Goal: Information Seeking & Learning: Learn about a topic

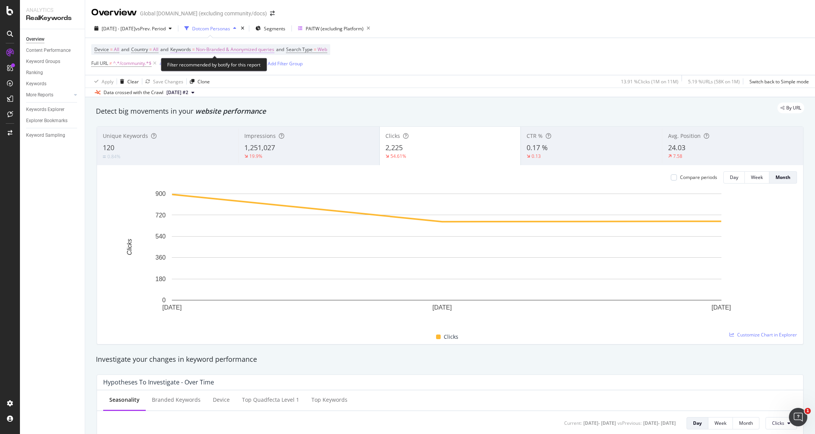
click at [228, 50] on span "Non-Branded & Anonymized queries" at bounding box center [235, 49] width 78 height 11
click at [260, 63] on div "Non-Branded & Anonymized queries" at bounding box center [226, 67] width 91 height 12
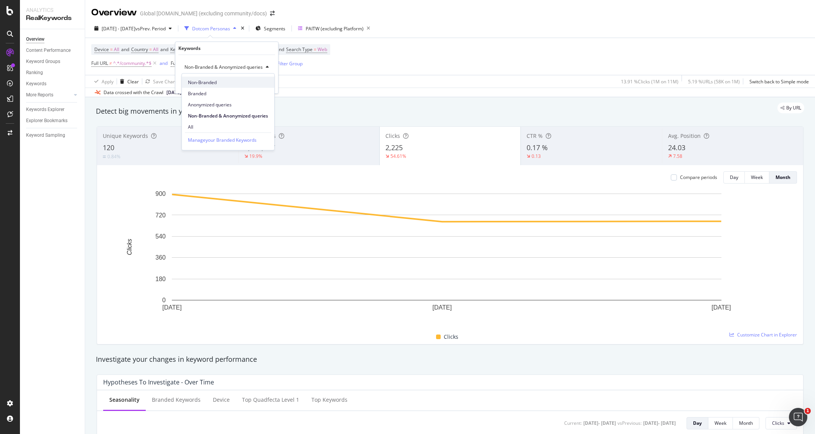
click at [249, 77] on div "Non-Branded" at bounding box center [228, 82] width 92 height 11
drag, startPoint x: 257, startPoint y: 82, endPoint x: 400, endPoint y: 102, distance: 144.8
click at [255, 82] on div "Apply" at bounding box center [260, 83] width 12 height 7
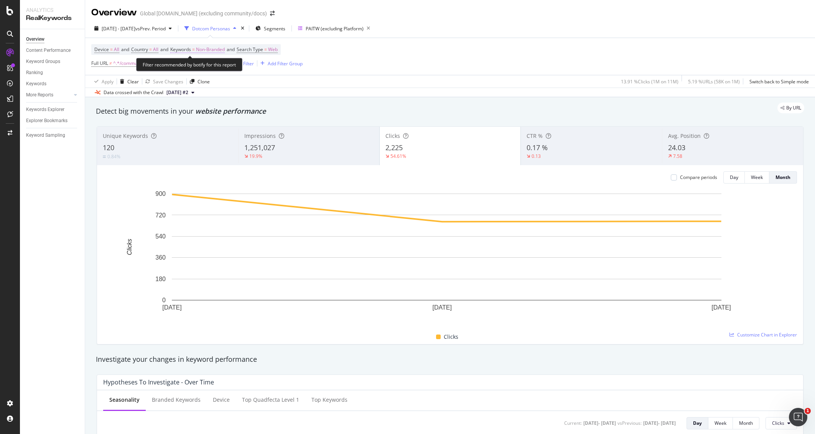
click at [218, 48] on span "Non-Branded" at bounding box center [210, 49] width 29 height 11
click at [212, 68] on span "Non-Branded" at bounding box center [197, 67] width 32 height 7
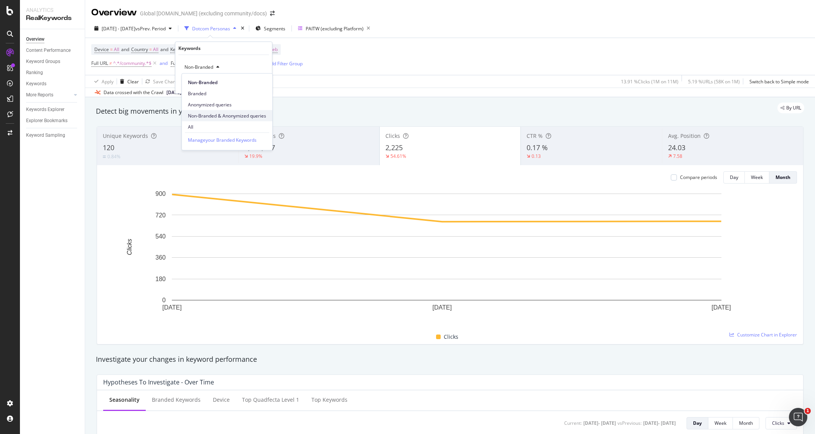
click at [225, 115] on span "Non-Branded & Anonymized queries" at bounding box center [227, 115] width 78 height 7
click at [264, 84] on div "Apply" at bounding box center [266, 83] width 12 height 7
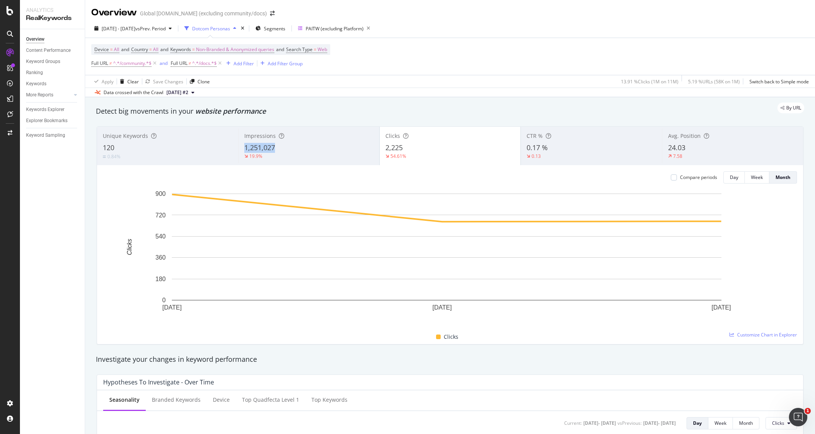
copy span "1,251,027"
drag, startPoint x: 279, startPoint y: 147, endPoint x: 242, endPoint y: 149, distance: 36.9
click at [244, 149] on div "1,251,027" at bounding box center [308, 148] width 129 height 10
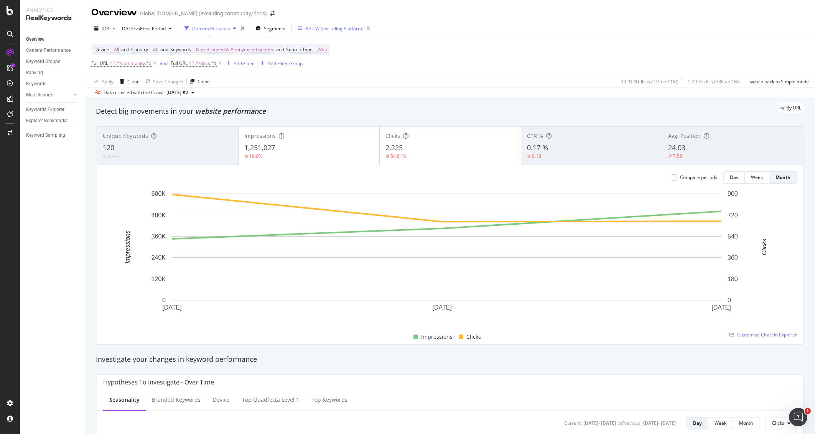
click at [349, 29] on div "PAITW (excluding Platform)" at bounding box center [335, 28] width 58 height 7
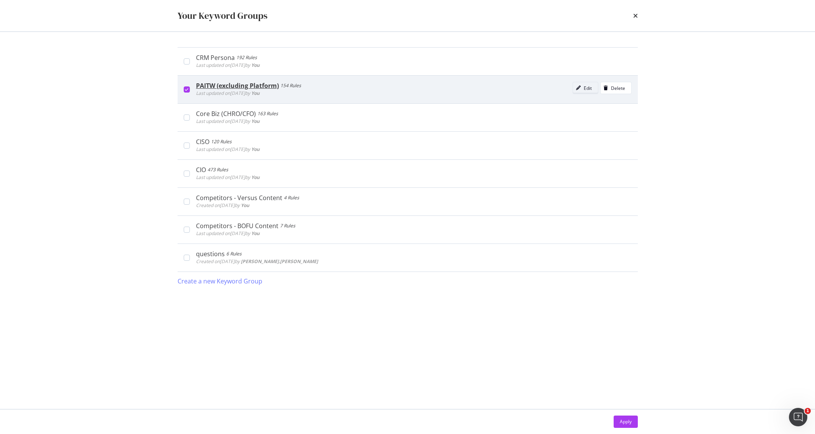
click at [587, 87] on div "Edit" at bounding box center [588, 88] width 8 height 7
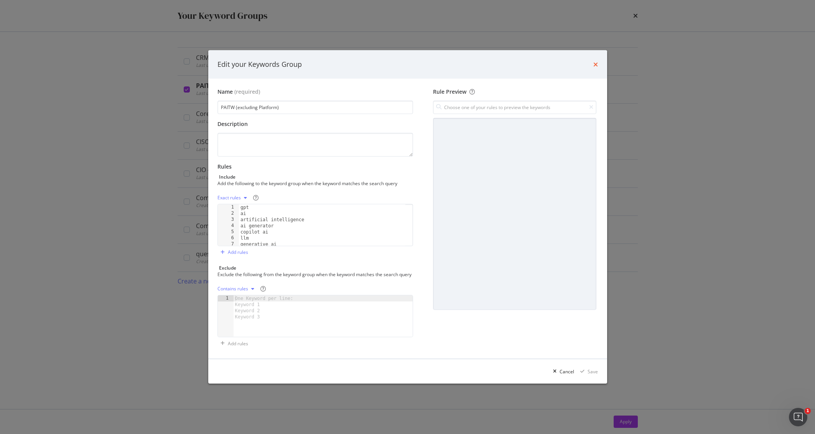
click at [594, 63] on icon "times" at bounding box center [595, 64] width 5 height 6
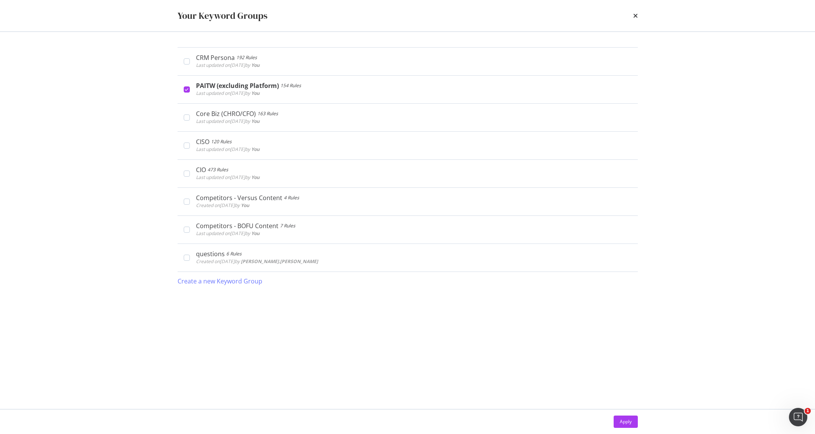
click at [638, 16] on div "Your Keyword Groups" at bounding box center [407, 15] width 491 height 31
click at [635, 15] on icon "times" at bounding box center [635, 16] width 5 height 6
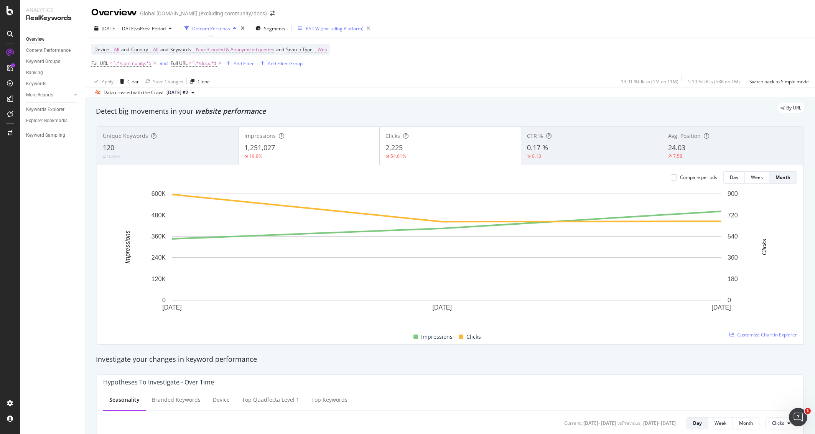
click at [334, 27] on div "PAITW (excluding Platform)" at bounding box center [335, 28] width 58 height 7
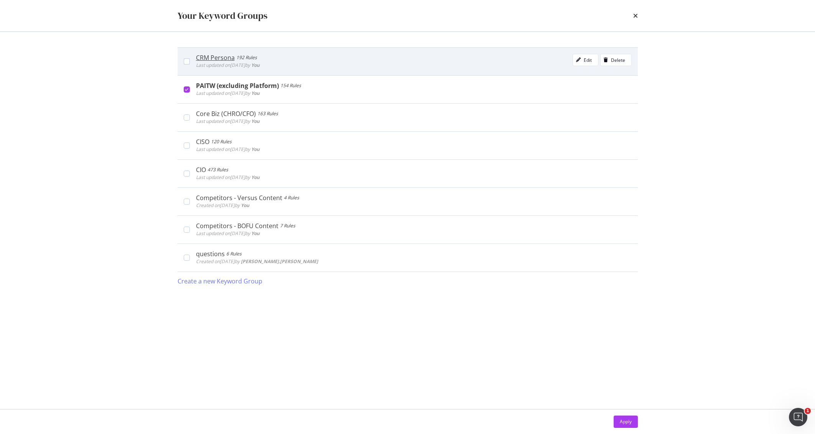
click at [325, 68] on div "CRM Persona 192 Rules Last updated on [DATE] by You Edit Delete" at bounding box center [414, 61] width 436 height 15
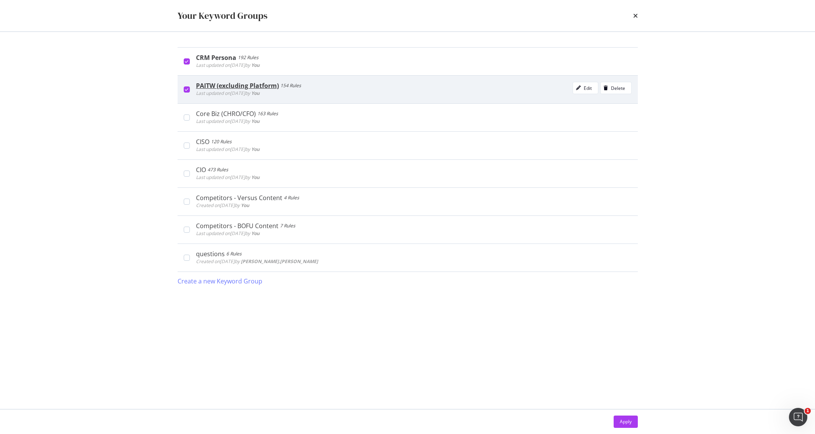
click at [295, 86] on div "154 Rules" at bounding box center [290, 86] width 21 height 8
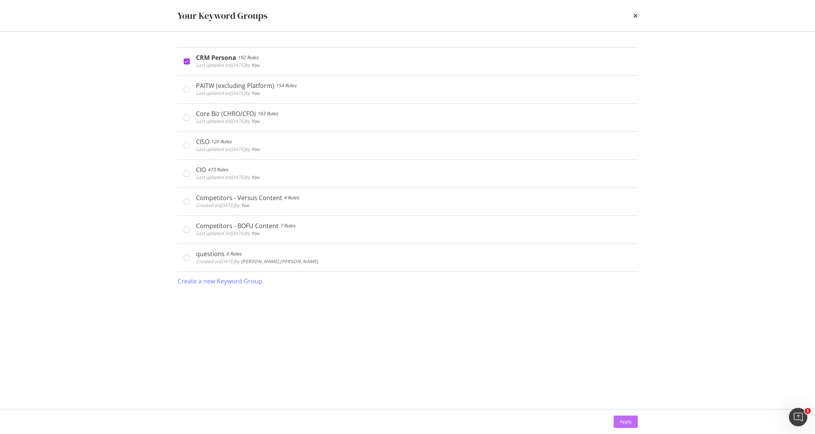
click at [630, 421] on div "Apply" at bounding box center [626, 421] width 12 height 7
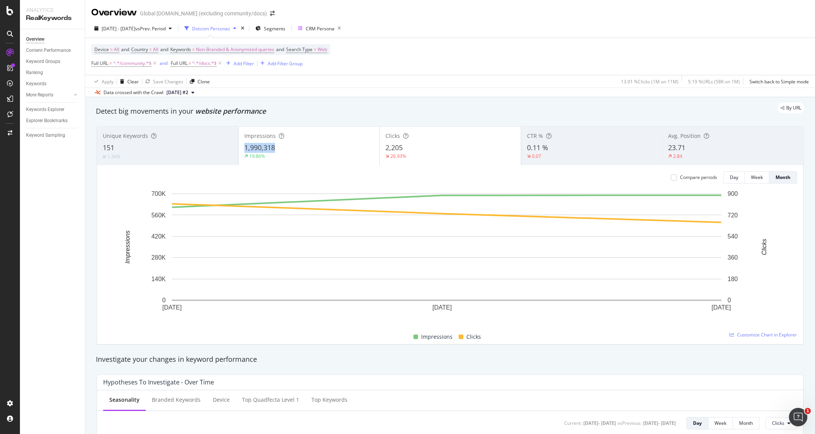
copy span "1,990,318"
drag, startPoint x: 240, startPoint y: 148, endPoint x: 275, endPoint y: 149, distance: 34.9
click at [275, 149] on div "Impressions 1,990,318 19.86%" at bounding box center [309, 146] width 141 height 35
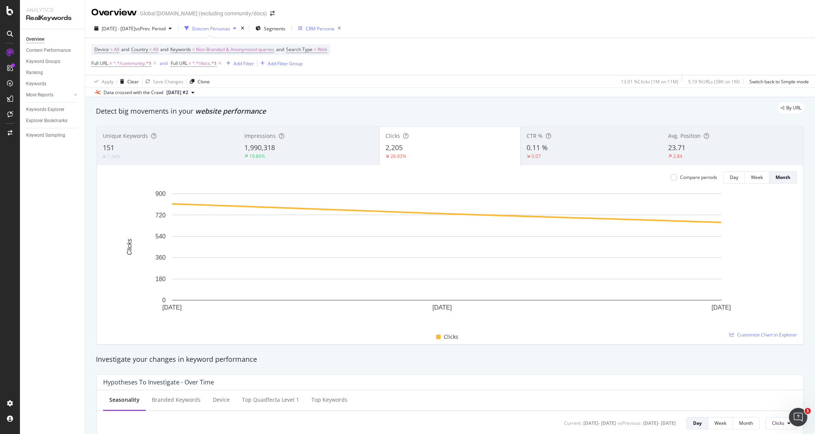
click at [322, 27] on div "CRM Persona" at bounding box center [316, 28] width 36 height 7
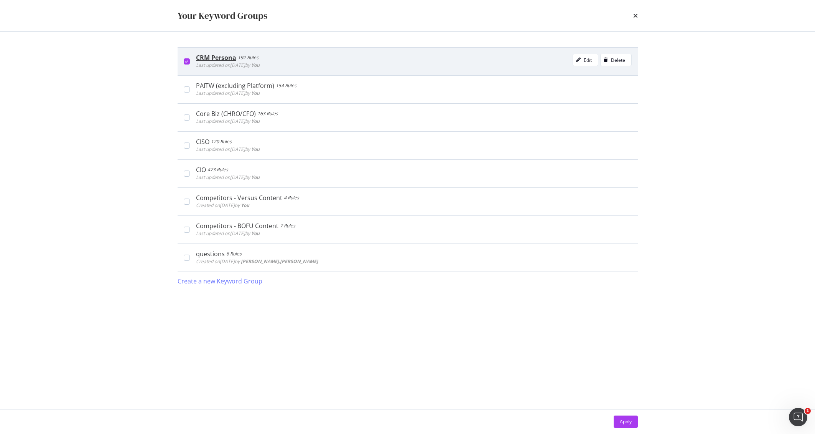
click at [186, 59] on icon "modal" at bounding box center [186, 61] width 3 height 4
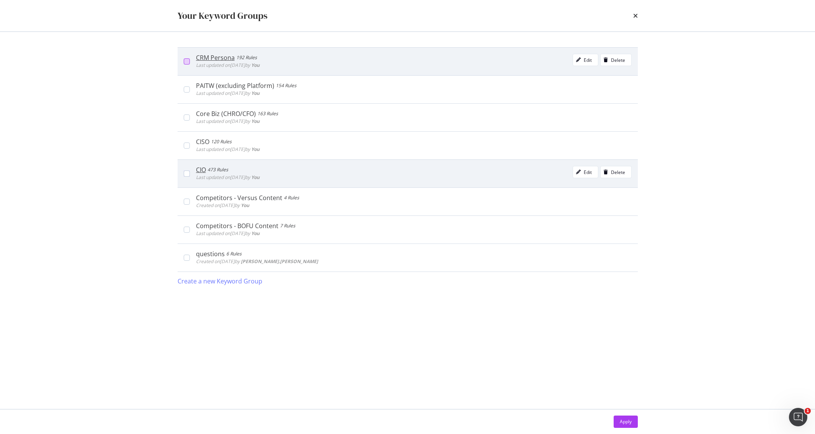
click at [185, 177] on div "CIO 473 Rules Last updated on 2025 Aug 21st by You Edit Delete" at bounding box center [408, 173] width 460 height 28
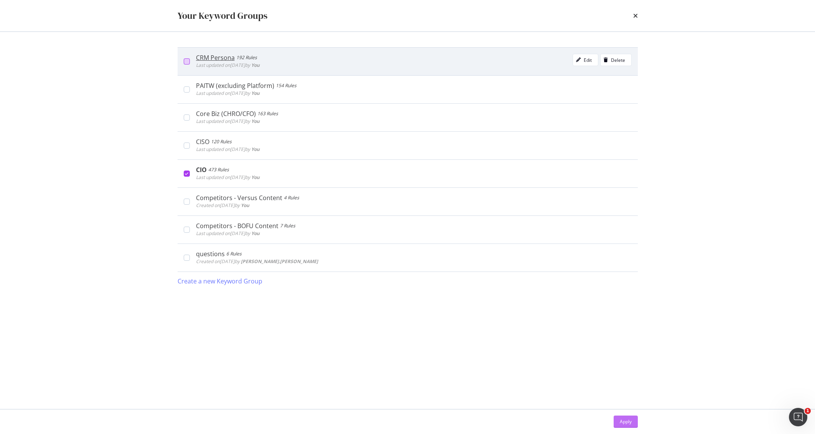
click at [628, 421] on div "Apply" at bounding box center [626, 421] width 12 height 7
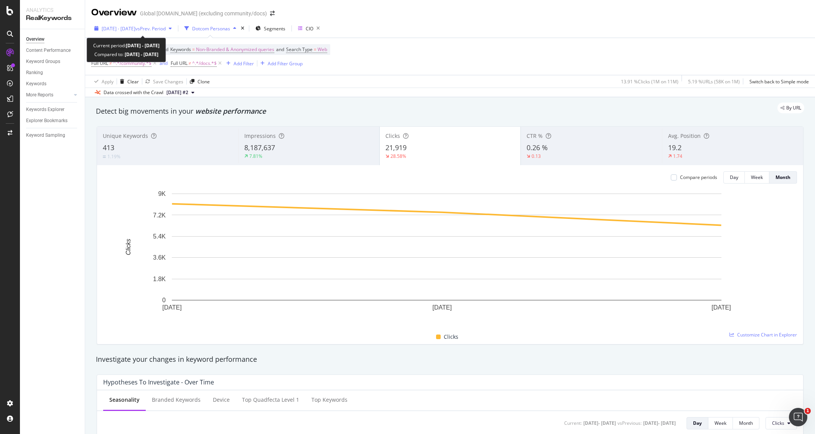
click at [135, 28] on span "2025 Apr. 1st - Jun. 30th" at bounding box center [119, 28] width 34 height 7
click at [307, 153] on div "7.81%" at bounding box center [308, 156] width 129 height 7
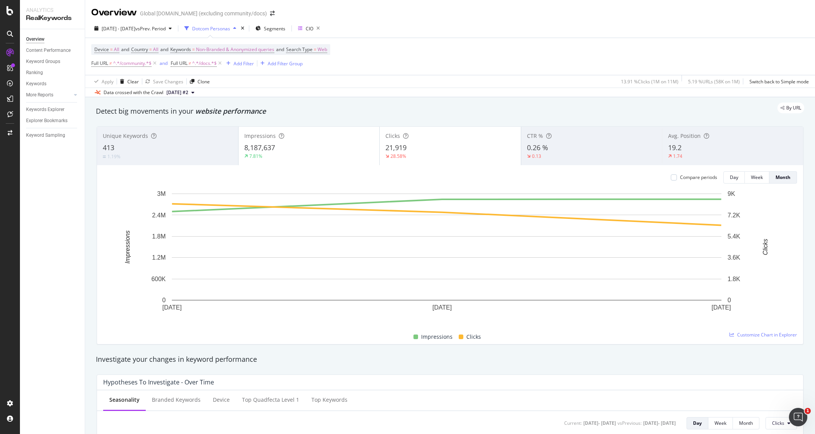
click at [446, 156] on div "28.58%" at bounding box center [451, 156] width 130 height 7
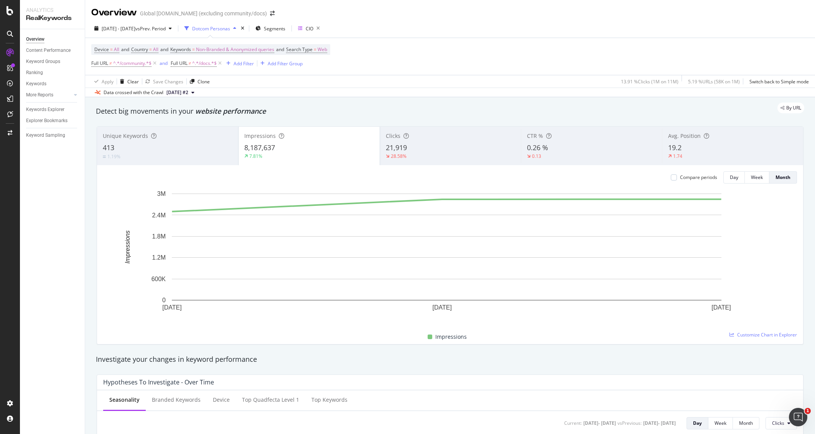
click at [415, 103] on div "By URL" at bounding box center [446, 107] width 716 height 11
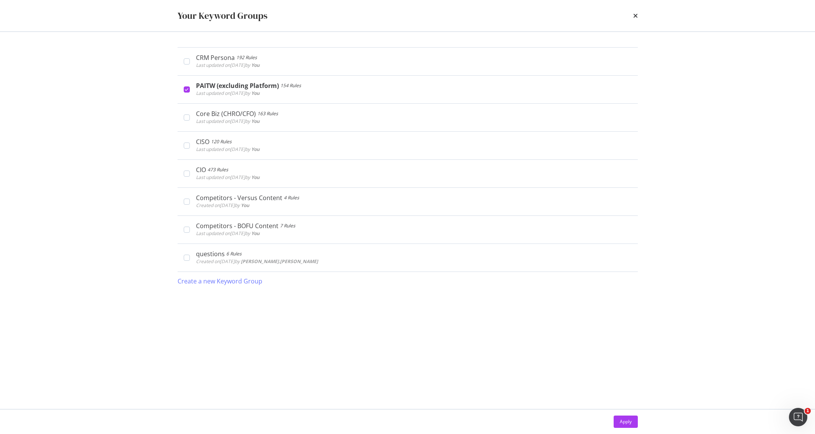
click at [636, 19] on div "times" at bounding box center [635, 15] width 5 height 13
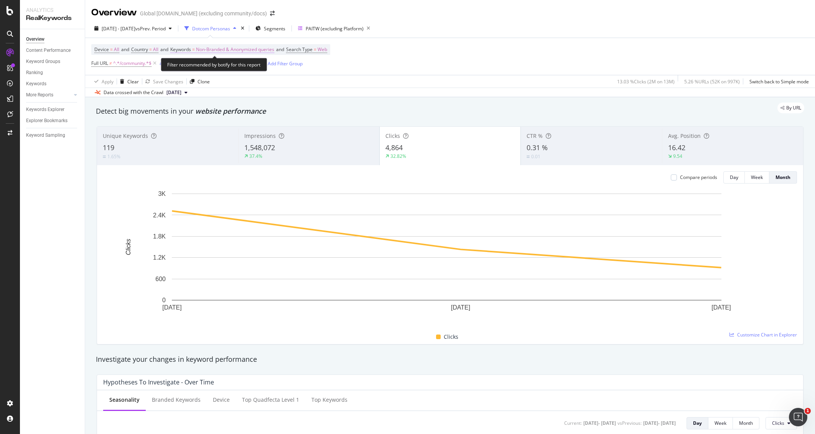
click at [240, 49] on span "Non-Branded & Anonymized queries" at bounding box center [235, 49] width 78 height 11
click at [230, 66] on span "Non-Branded & Anonymized queries" at bounding box center [221, 67] width 81 height 7
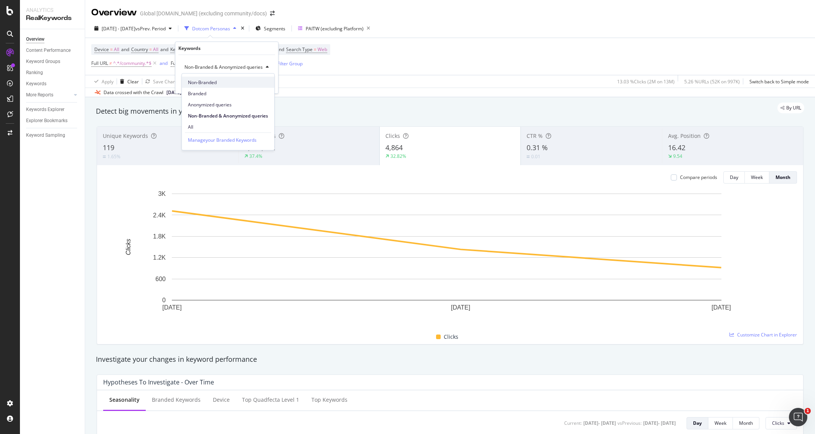
click at [223, 79] on span "Non-Branded" at bounding box center [228, 82] width 80 height 7
click at [257, 82] on div "Apply" at bounding box center [260, 83] width 12 height 7
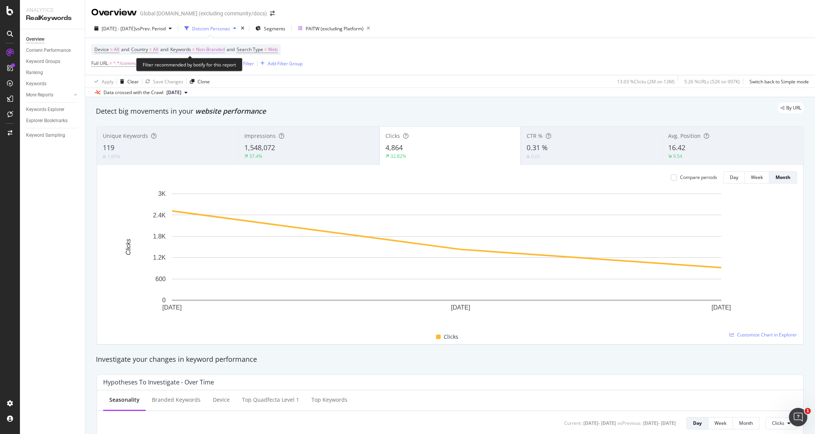
click at [216, 50] on span "Non-Branded" at bounding box center [210, 49] width 29 height 11
click at [213, 66] on span "Non-Branded" at bounding box center [197, 67] width 32 height 7
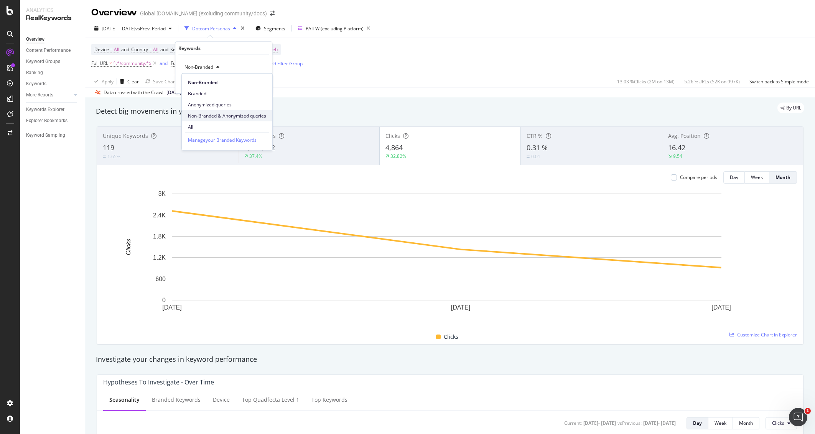
click at [216, 115] on span "Non-Branded & Anonymized queries" at bounding box center [227, 115] width 78 height 7
drag, startPoint x: 263, startPoint y: 81, endPoint x: 349, endPoint y: 91, distance: 86.9
click at [263, 81] on div "Apply" at bounding box center [266, 83] width 12 height 7
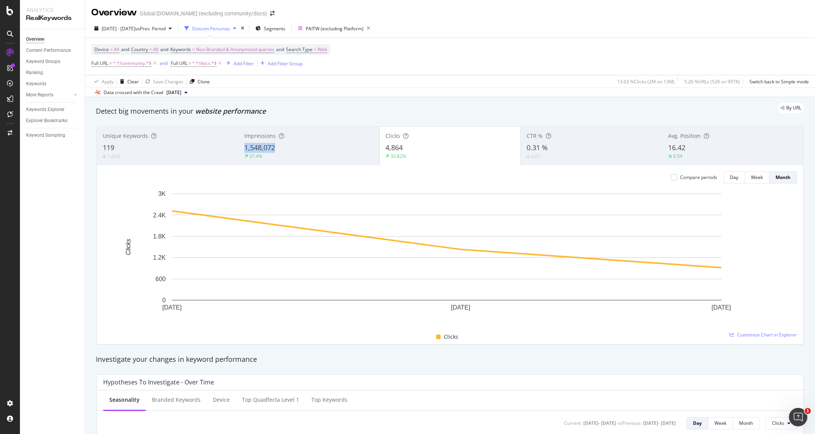
copy span "1,548,072"
drag, startPoint x: 282, startPoint y: 148, endPoint x: 240, endPoint y: 148, distance: 42.6
click at [240, 148] on div "Impressions 1,548,072 37.4%" at bounding box center [308, 146] width 141 height 35
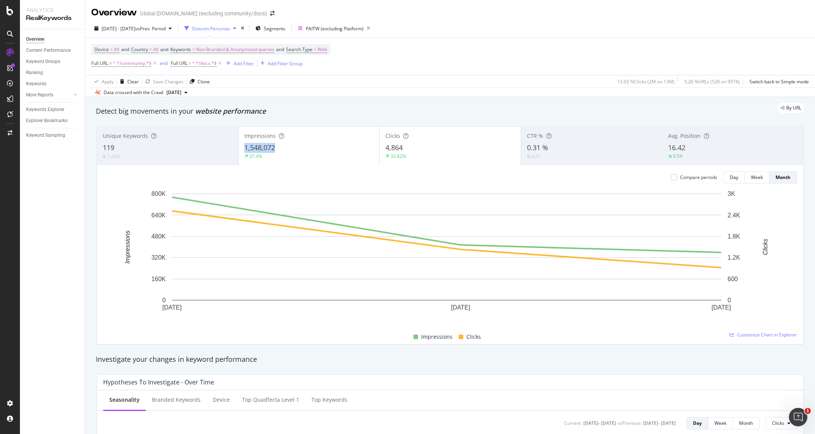
copy span "1,548,072"
drag, startPoint x: 277, startPoint y: 147, endPoint x: 242, endPoint y: 147, distance: 34.9
click at [242, 147] on div "Impressions 1,548,072 37.4%" at bounding box center [309, 146] width 141 height 35
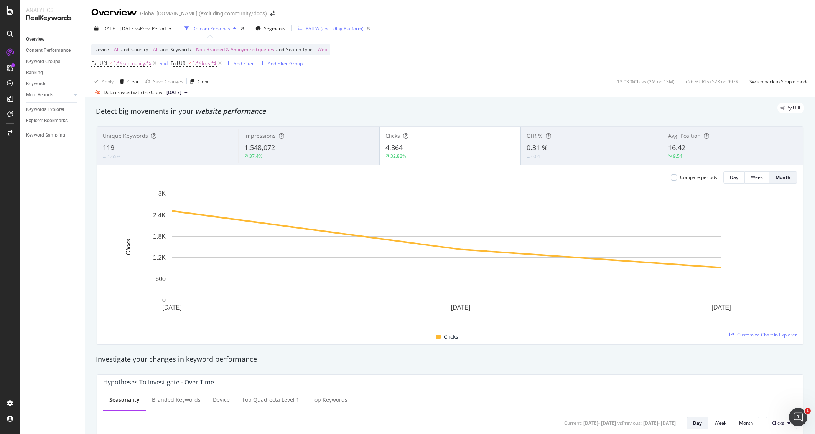
click at [350, 28] on div "PAITW (excluding Platform)" at bounding box center [335, 28] width 58 height 7
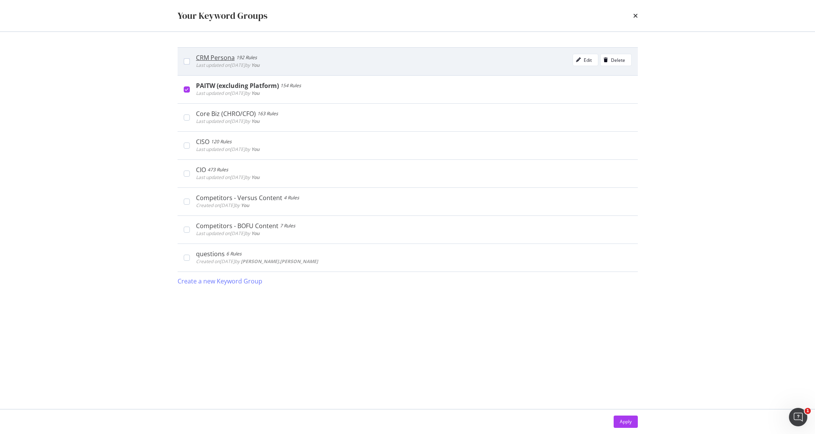
click at [323, 59] on div "CRM Persona 192 Rules Last updated on [DATE] by You Edit Delete" at bounding box center [414, 61] width 436 height 15
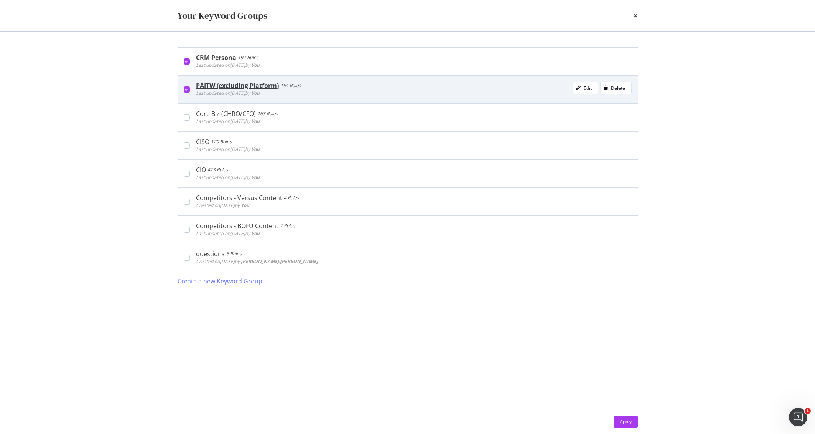
click at [342, 94] on div "PAITW (excluding Platform) 154 Rules Last updated on [DATE] by You Edit Delete" at bounding box center [414, 89] width 436 height 15
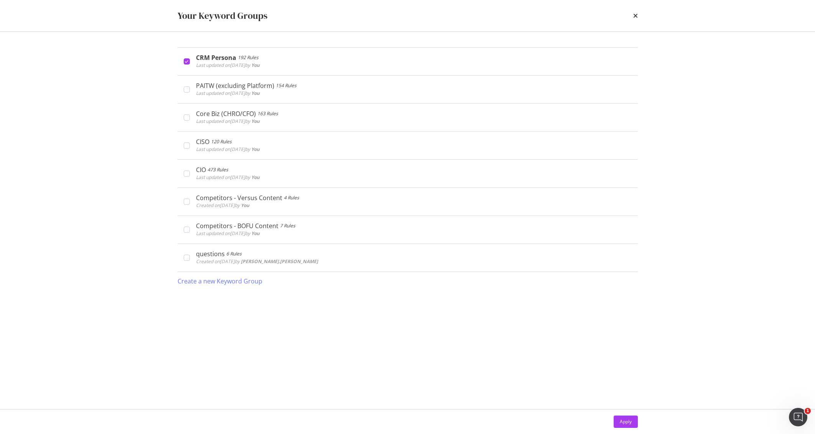
drag, startPoint x: 619, startPoint y: 421, endPoint x: 473, endPoint y: 1, distance: 445.1
click at [619, 421] on button "Apply" at bounding box center [626, 421] width 24 height 12
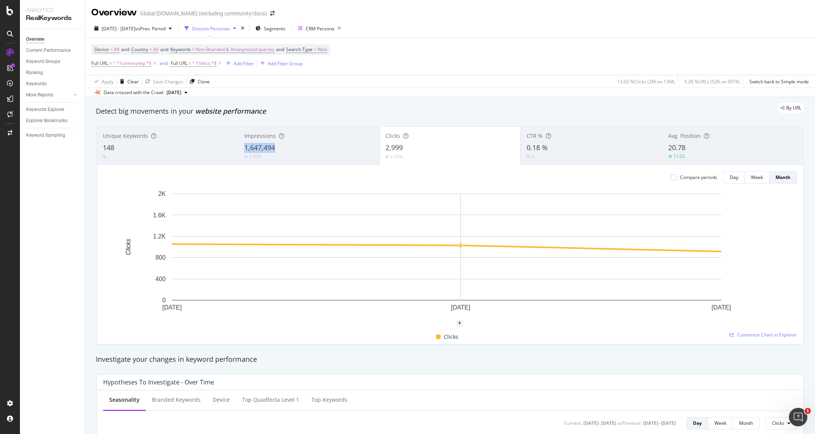
copy span "1,647,494"
drag, startPoint x: 280, startPoint y: 143, endPoint x: 243, endPoint y: 145, distance: 37.6
click at [244, 145] on div "1,647,494" at bounding box center [308, 148] width 129 height 10
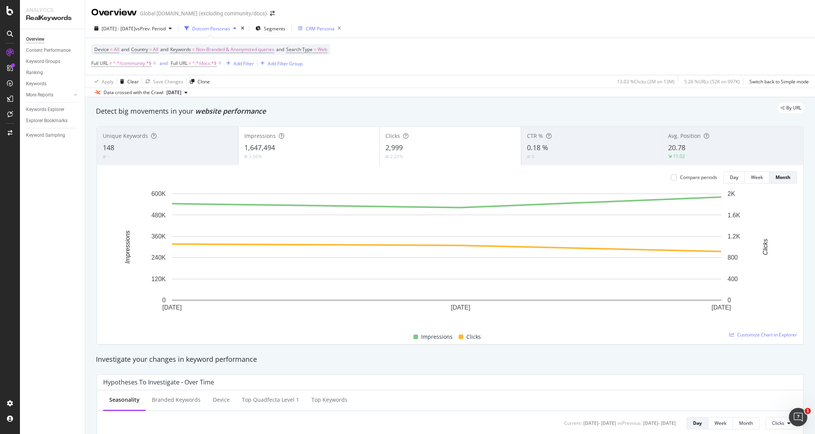
click at [335, 27] on div "CRM Persona" at bounding box center [320, 28] width 29 height 7
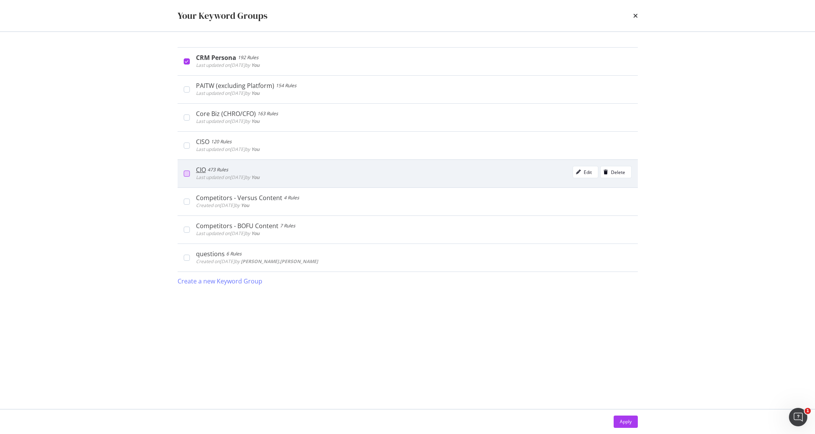
click at [188, 172] on div "modal" at bounding box center [187, 173] width 6 height 6
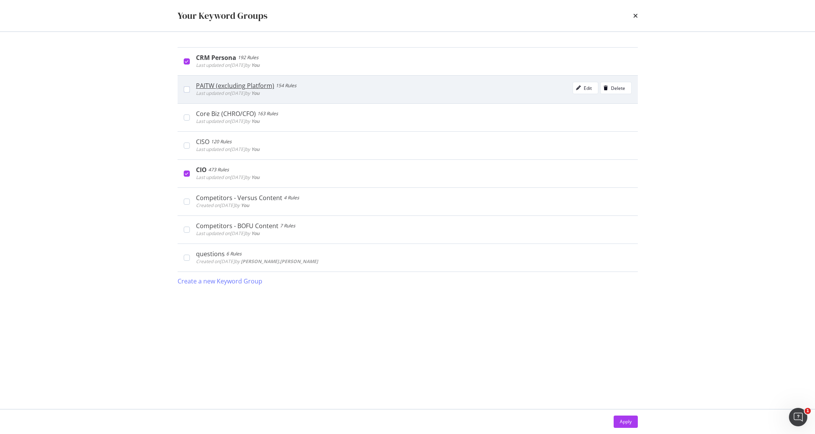
drag, startPoint x: 189, startPoint y: 60, endPoint x: 264, endPoint y: 96, distance: 82.4
click at [190, 60] on div "CRM Persona 192 Rules Last updated on [DATE] by You Edit Delete" at bounding box center [408, 61] width 460 height 28
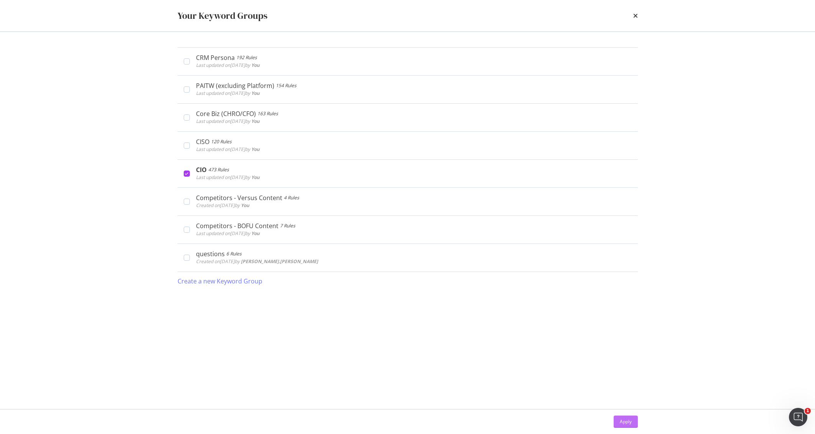
click at [624, 421] on div "Apply" at bounding box center [626, 421] width 12 height 7
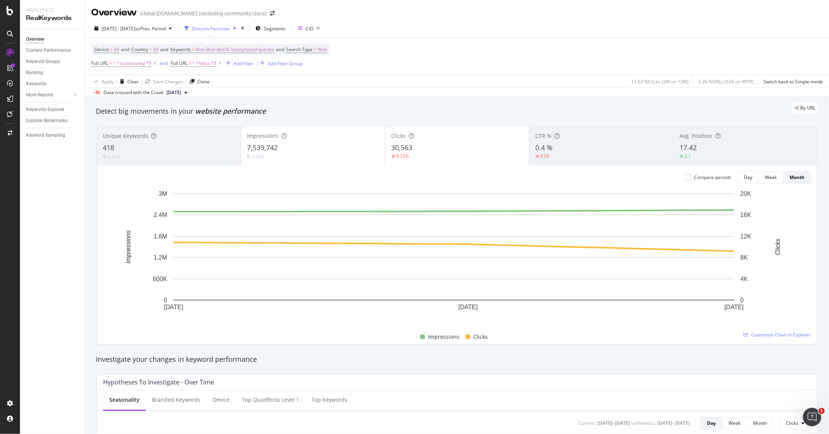
click at [443, 95] on div "Data crossed with the Crawl [DATE]" at bounding box center [457, 91] width 744 height 9
click at [327, 51] on span "Web" at bounding box center [323, 49] width 10 height 11
click at [318, 65] on div "Web" at bounding box center [343, 67] width 84 height 12
click at [318, 79] on div "All" at bounding box center [344, 83] width 82 height 10
click at [379, 84] on div "Apply" at bounding box center [379, 83] width 12 height 7
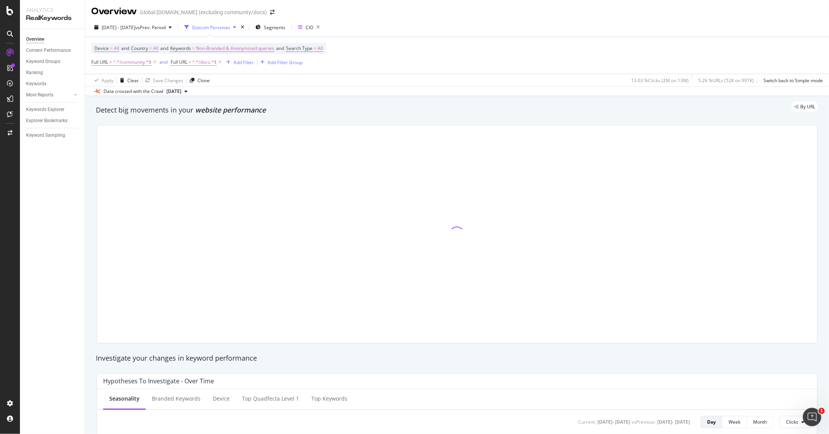
scroll to position [2, 0]
